Goal: Task Accomplishment & Management: Use online tool/utility

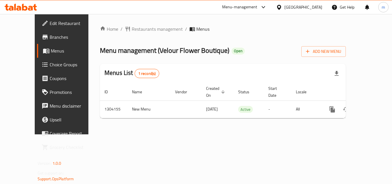
click at [258, 6] on div "Menu-management" at bounding box center [239, 7] width 35 height 7
click at [241, 45] on div "Restaurant-Management" at bounding box center [236, 49] width 54 height 13
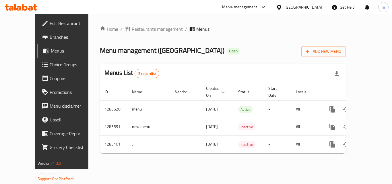
click at [254, 3] on div "Menu-management" at bounding box center [245, 7] width 54 height 14
click at [258, 4] on div "Menu-management" at bounding box center [239, 7] width 35 height 7
click at [233, 47] on div "Restaurant-Management" at bounding box center [232, 50] width 45 height 6
click at [258, 6] on div "Menu-management" at bounding box center [239, 7] width 35 height 7
click at [222, 48] on div "Restaurant-Management" at bounding box center [232, 50] width 45 height 6
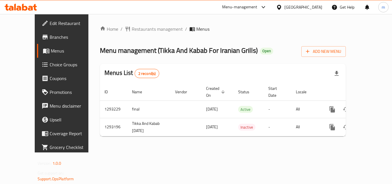
click at [242, 6] on div "Menu-management" at bounding box center [239, 7] width 35 height 7
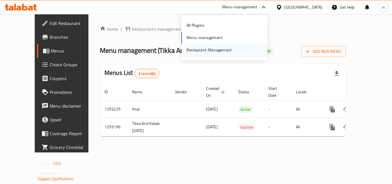
click at [213, 49] on div "Restaurant-Management" at bounding box center [209, 50] width 45 height 6
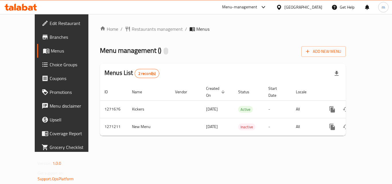
click at [249, 8] on div "Menu-management" at bounding box center [239, 7] width 35 height 7
click at [207, 47] on div "Restaurant-Management" at bounding box center [209, 50] width 45 height 6
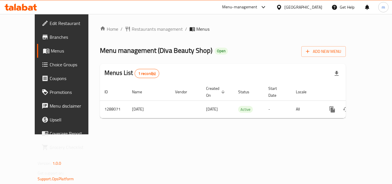
click at [258, 4] on div "Menu-management" at bounding box center [239, 7] width 35 height 7
click at [221, 48] on div "Restaurant-Management" at bounding box center [236, 50] width 45 height 6
click at [260, 1] on div "Menu-management" at bounding box center [245, 7] width 54 height 14
click at [260, 3] on div "Menu-management" at bounding box center [245, 7] width 54 height 14
click at [258, 9] on div "Menu-management" at bounding box center [239, 7] width 35 height 7
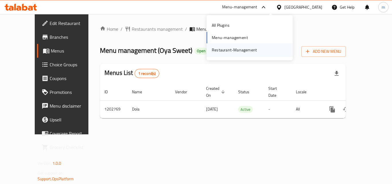
click at [234, 48] on div "Restaurant-Management" at bounding box center [234, 50] width 45 height 6
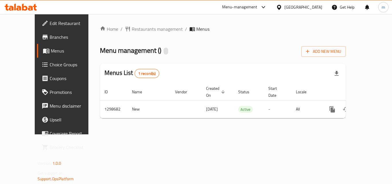
click at [258, 7] on div "Menu-management" at bounding box center [239, 7] width 35 height 7
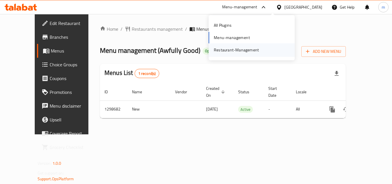
click at [234, 51] on div "Restaurant-Management" at bounding box center [236, 50] width 45 height 6
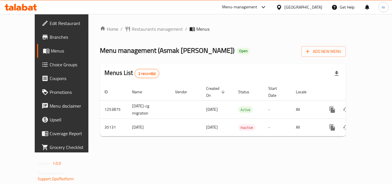
click at [238, 5] on div "Menu-management" at bounding box center [239, 7] width 35 height 7
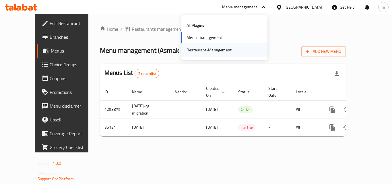
click at [200, 49] on div "Restaurant-Management" at bounding box center [209, 50] width 45 height 6
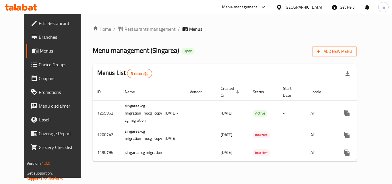
click at [260, 3] on div "Menu-management" at bounding box center [245, 7] width 54 height 14
click at [258, 7] on div "Menu-management" at bounding box center [239, 7] width 35 height 7
click at [233, 47] on div "Restaurant-Management" at bounding box center [234, 50] width 45 height 6
click at [239, 47] on div "Home / Restaurants management / Menus Menu management ( Singarea ) Open Add New…" at bounding box center [225, 96] width 265 height 141
click at [258, 5] on div "Menu-management" at bounding box center [239, 7] width 35 height 7
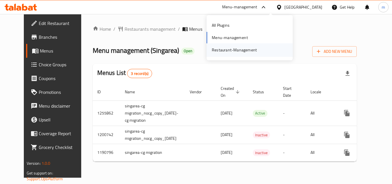
click at [238, 49] on div "Restaurant-Management" at bounding box center [234, 50] width 45 height 6
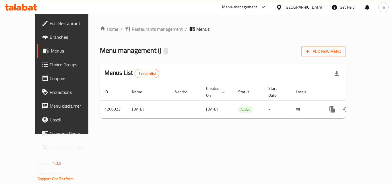
click at [258, 5] on div "Menu-management" at bounding box center [239, 7] width 35 height 7
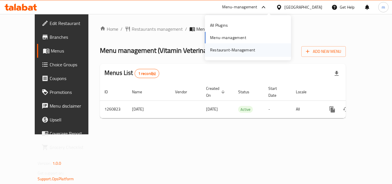
click at [240, 49] on div "Restaurant-Management" at bounding box center [232, 50] width 45 height 6
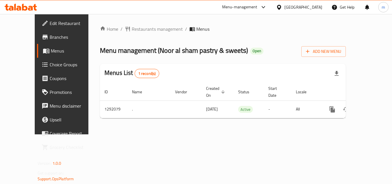
click at [236, 7] on div "Menu-management" at bounding box center [239, 7] width 35 height 7
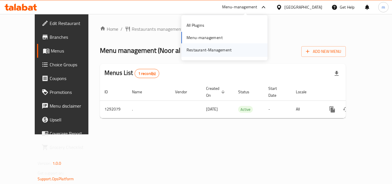
click at [214, 48] on div "Restaurant-Management" at bounding box center [209, 50] width 45 height 6
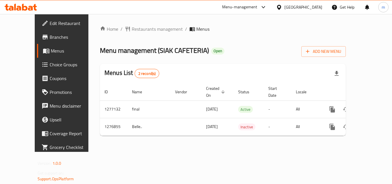
click at [253, 5] on div "Menu-management" at bounding box center [239, 7] width 35 height 7
click at [222, 51] on div "Restaurant-Management" at bounding box center [209, 50] width 45 height 6
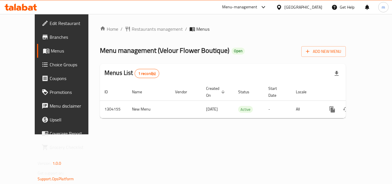
click at [258, 7] on div "Menu-management" at bounding box center [239, 7] width 35 height 7
click at [218, 49] on div "Restaurant-Management" at bounding box center [236, 50] width 45 height 6
